Goal: Go to known website: Access a specific website the user already knows

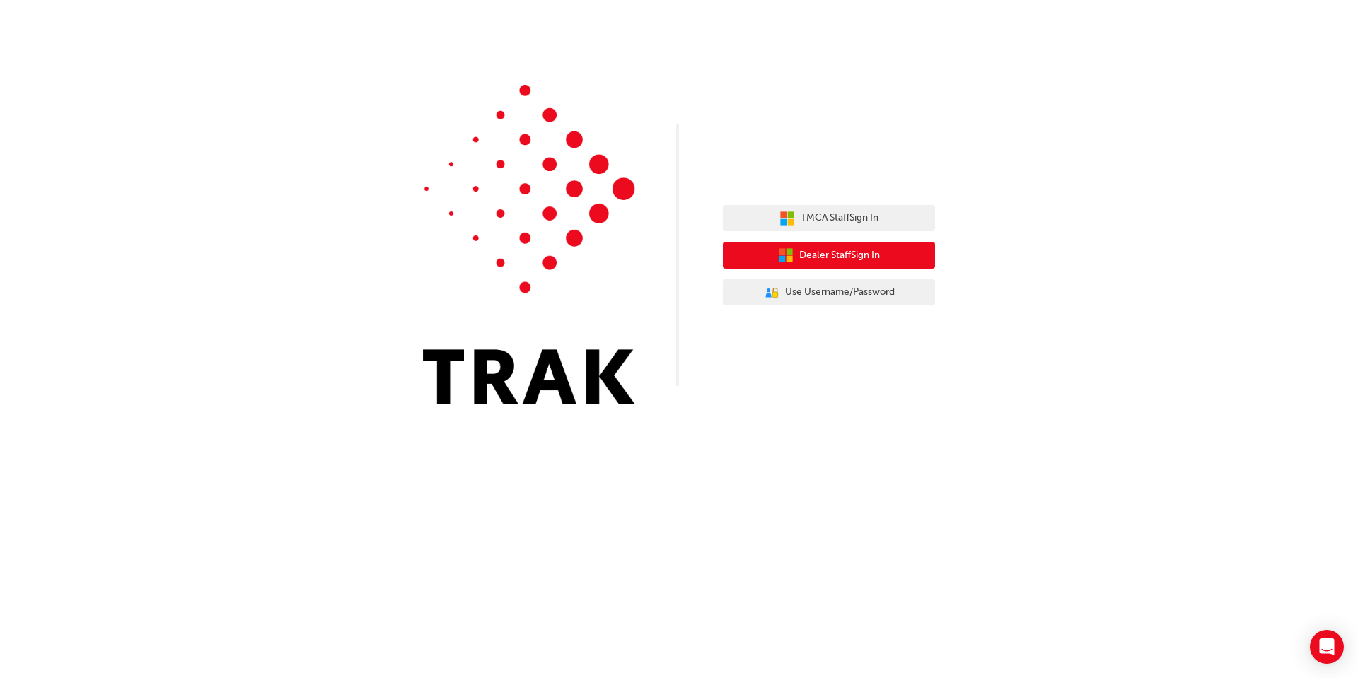
click at [845, 265] on button "Dealer Staff Sign In" at bounding box center [829, 255] width 212 height 27
